Goal: Task Accomplishment & Management: Manage account settings

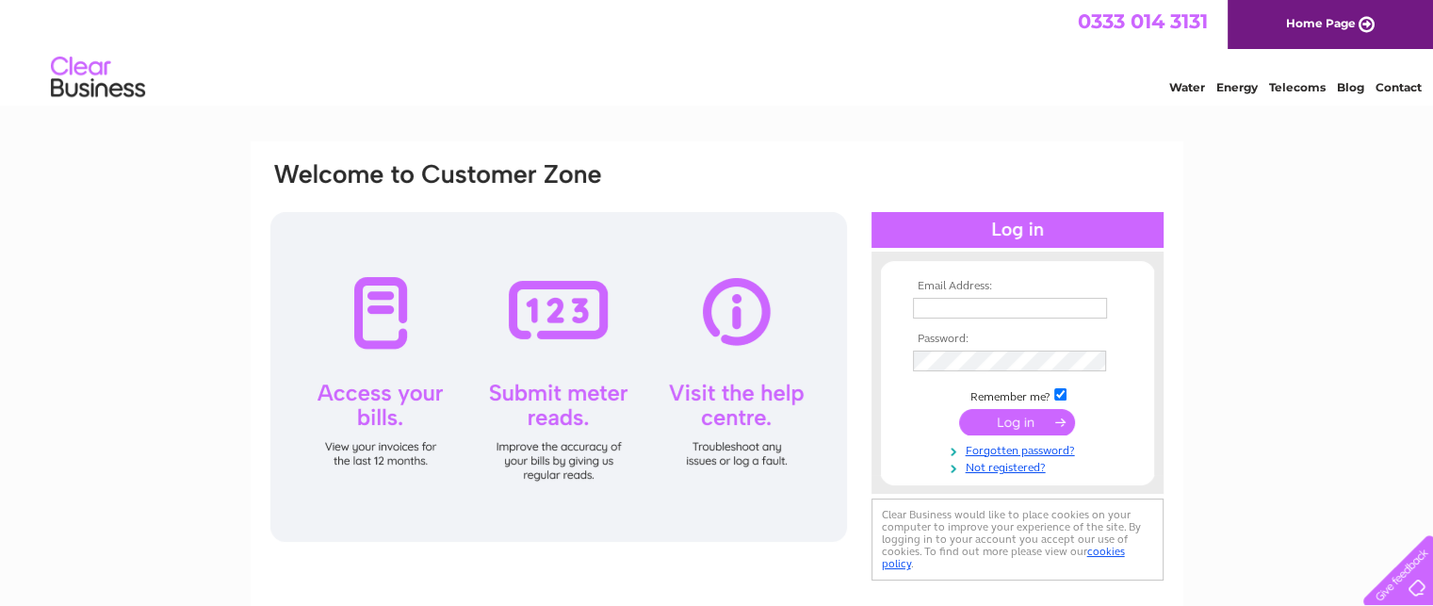
type input "[EMAIL_ADDRESS][DOMAIN_NAME]"
click at [1006, 422] on input "submit" at bounding box center [1017, 422] width 116 height 26
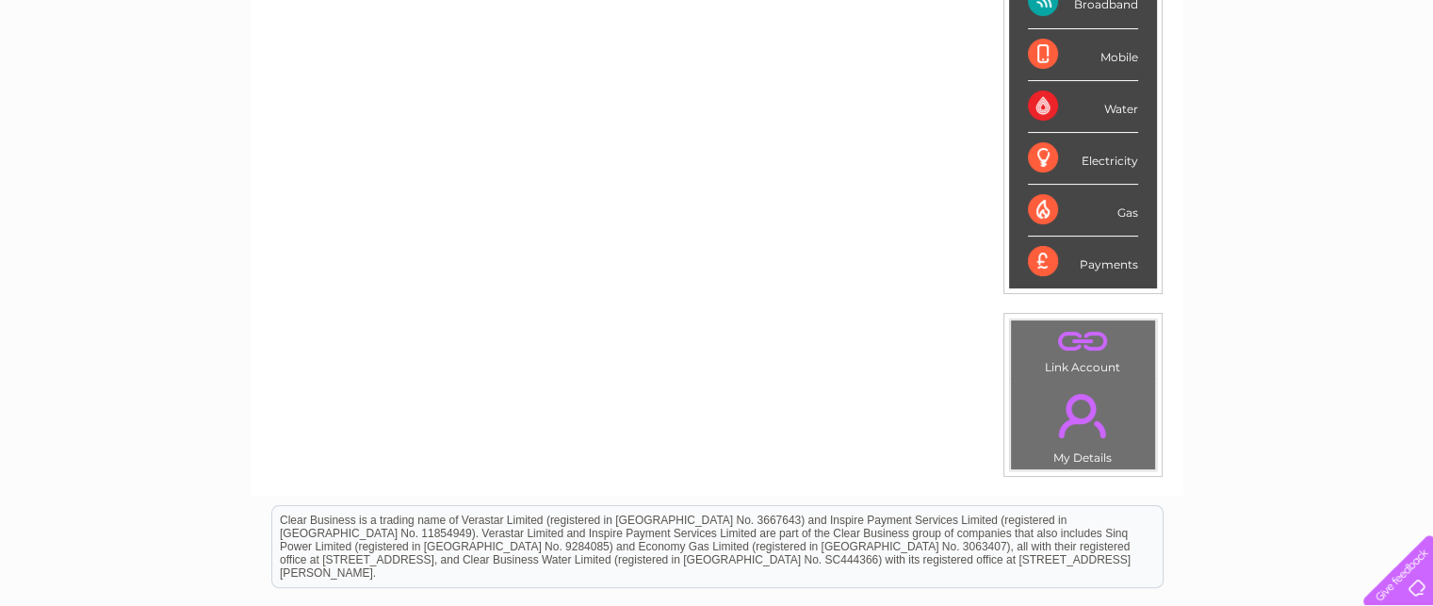
scroll to position [415, 0]
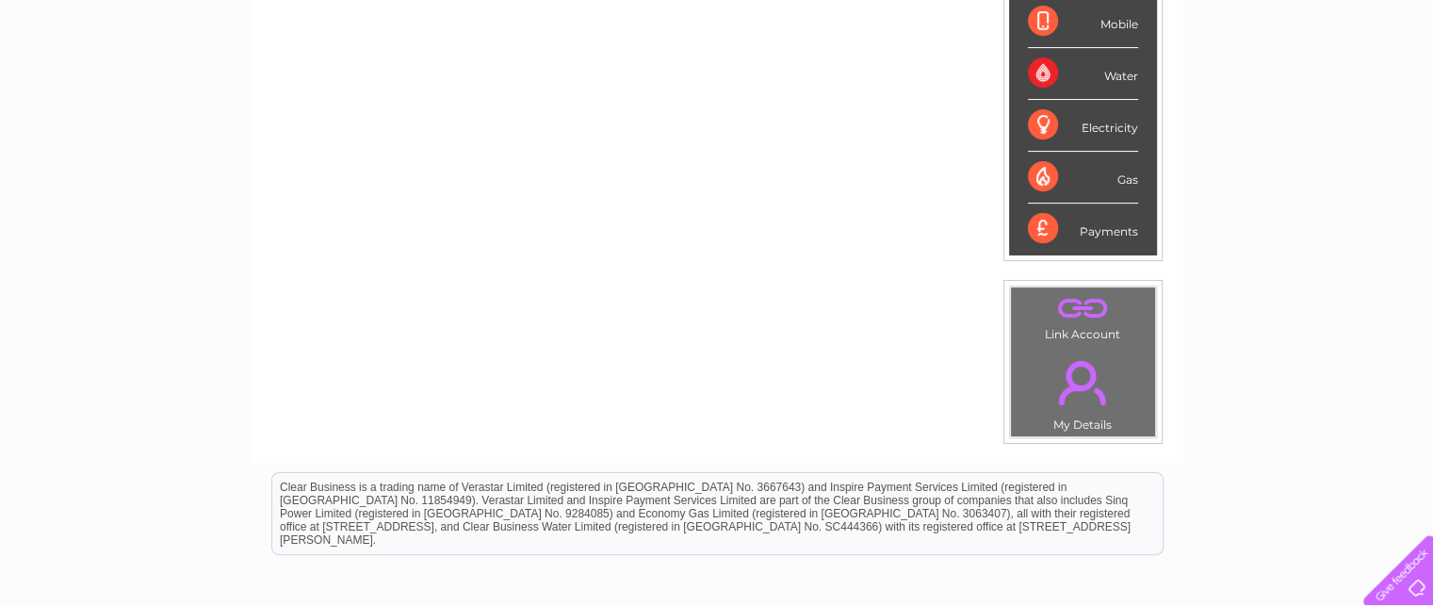
click at [1061, 379] on link "." at bounding box center [1082, 382] width 135 height 66
